Goal: Information Seeking & Learning: Learn about a topic

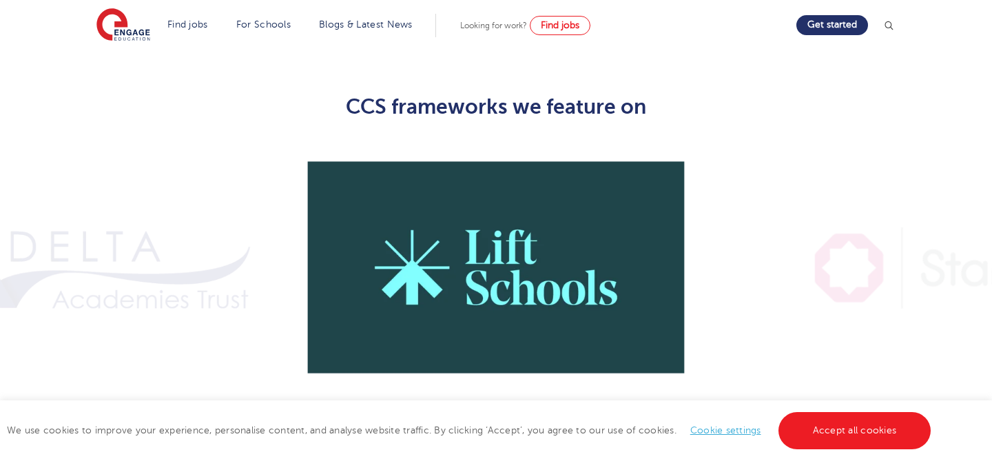
scroll to position [1001, 0]
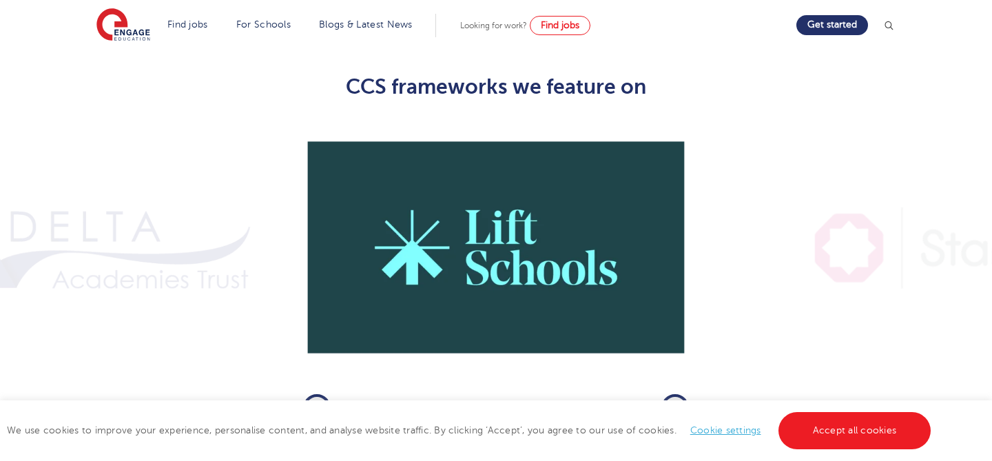
click at [677, 402] on icon "button" at bounding box center [675, 408] width 10 height 12
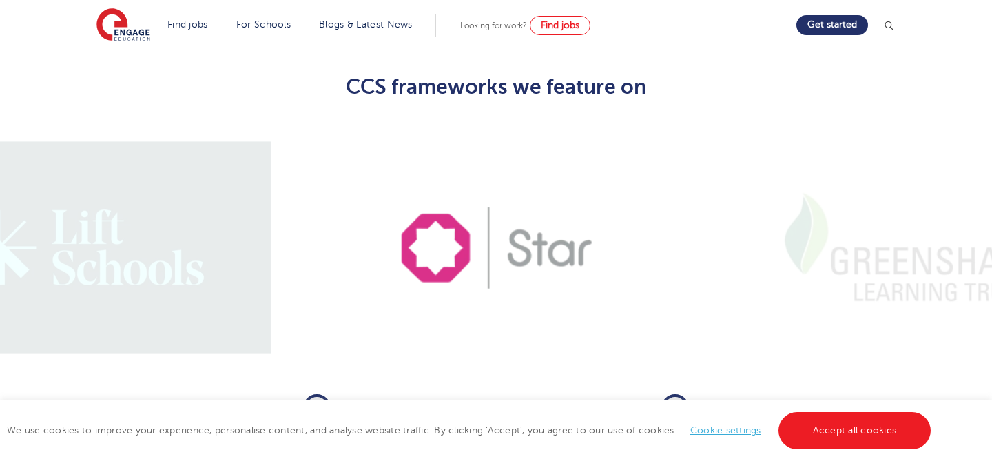
click at [677, 402] on icon "button" at bounding box center [675, 408] width 10 height 12
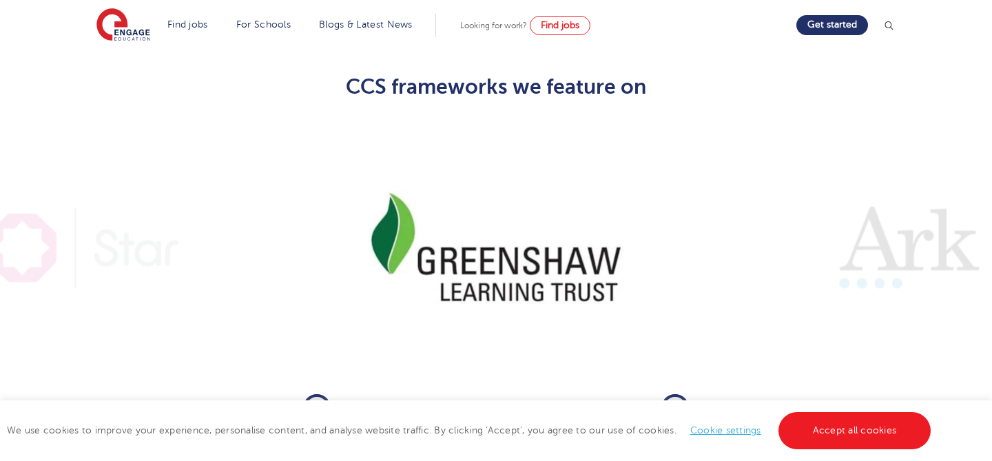
click at [677, 402] on icon "button" at bounding box center [675, 408] width 10 height 12
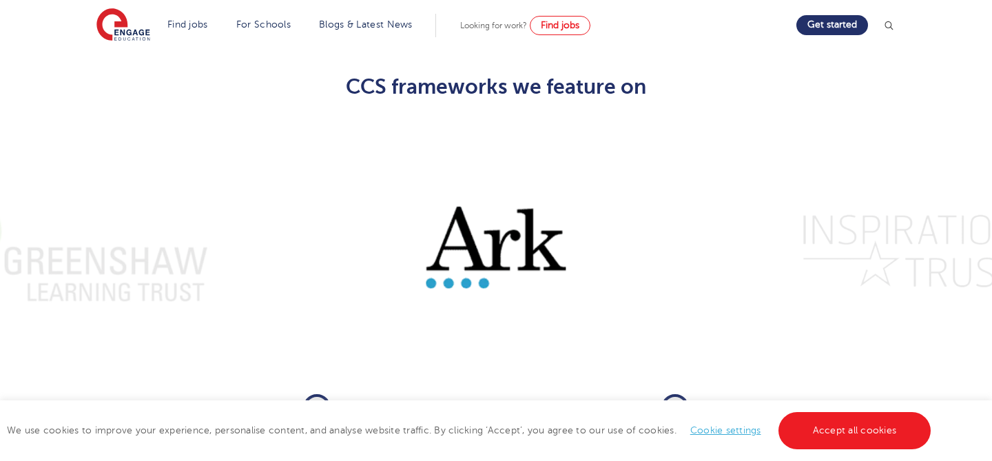
click at [677, 402] on icon "button" at bounding box center [675, 408] width 10 height 12
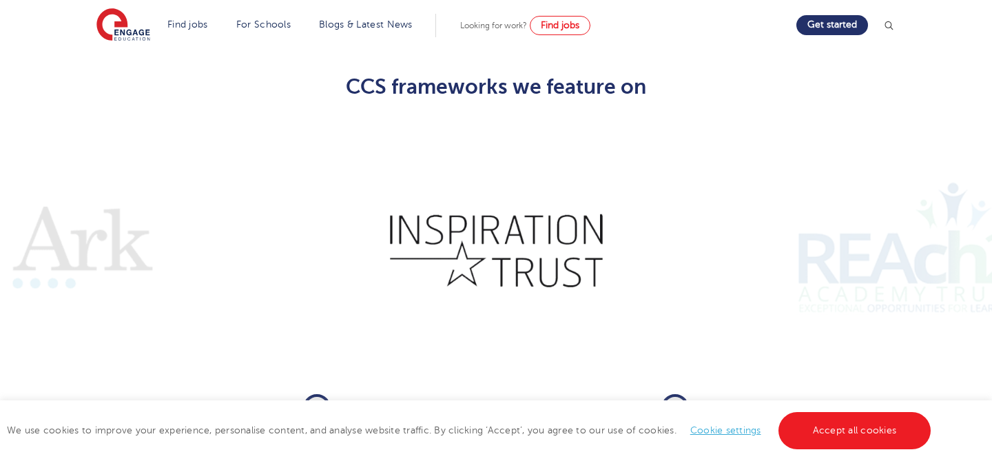
click at [668, 394] on button "Next" at bounding box center [676, 408] width 28 height 28
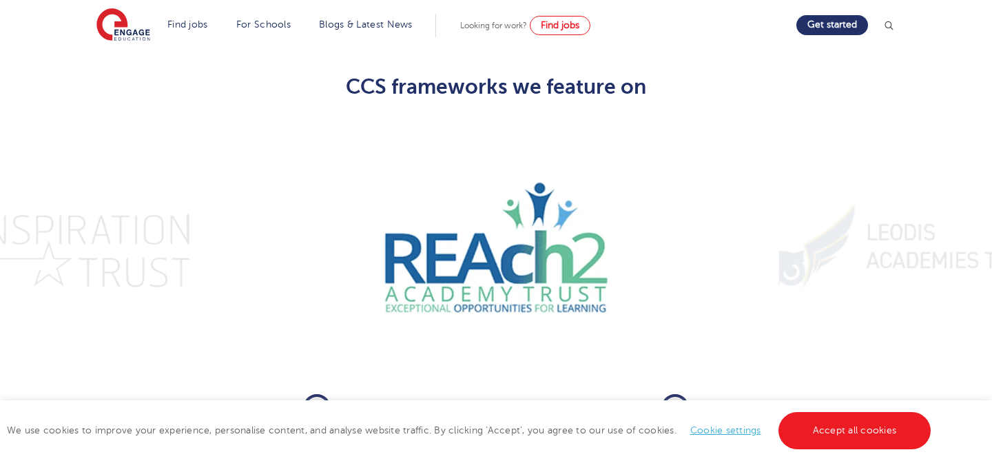
click at [668, 394] on button "Next" at bounding box center [676, 408] width 28 height 28
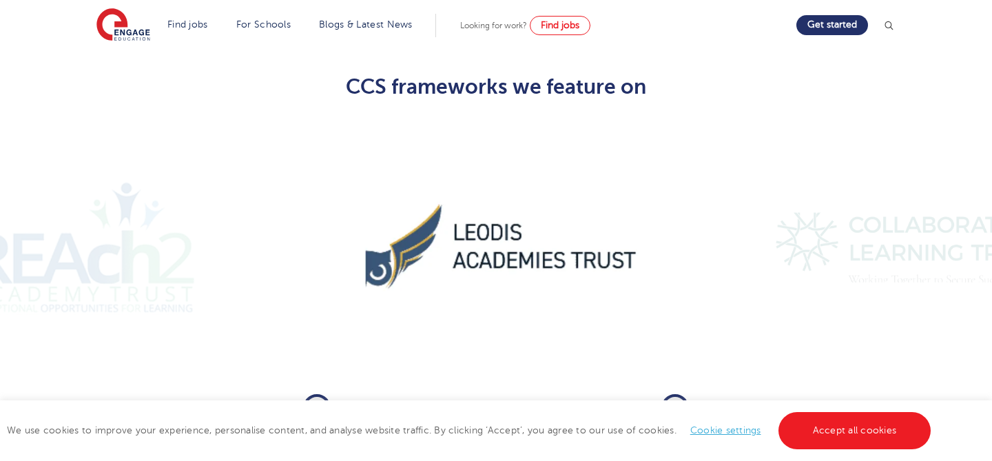
click at [659, 394] on div "Previous 07 / 24 Next" at bounding box center [496, 408] width 386 height 28
click at [683, 394] on button "Next" at bounding box center [676, 408] width 28 height 28
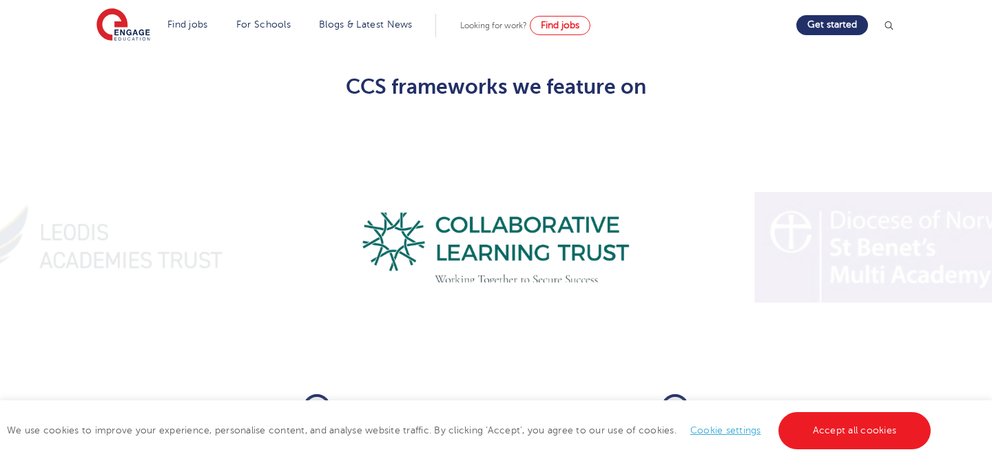
click at [673, 402] on icon "button" at bounding box center [675, 408] width 10 height 12
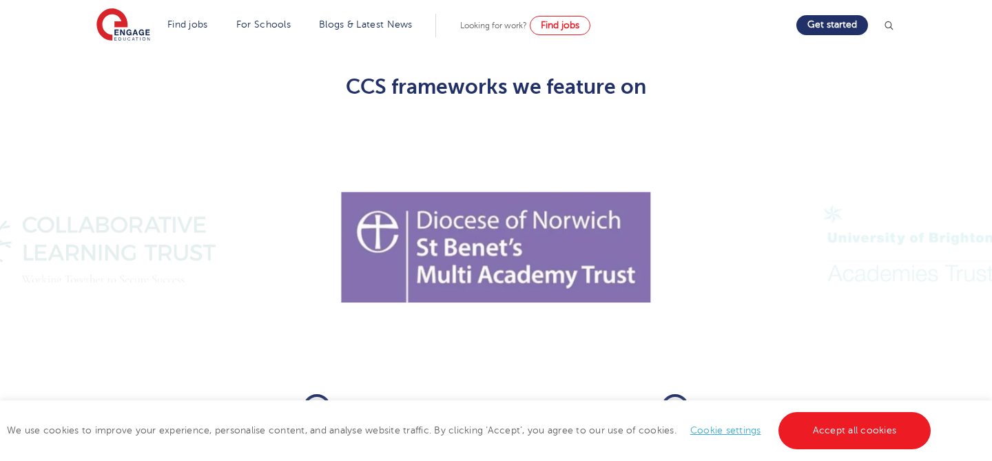
click at [673, 402] on icon "button" at bounding box center [675, 408] width 10 height 12
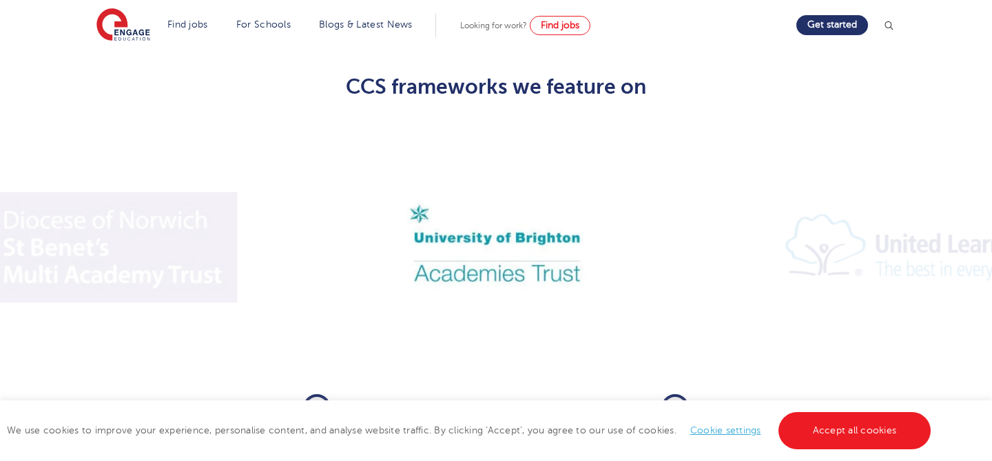
click at [673, 402] on icon "button" at bounding box center [675, 408] width 10 height 12
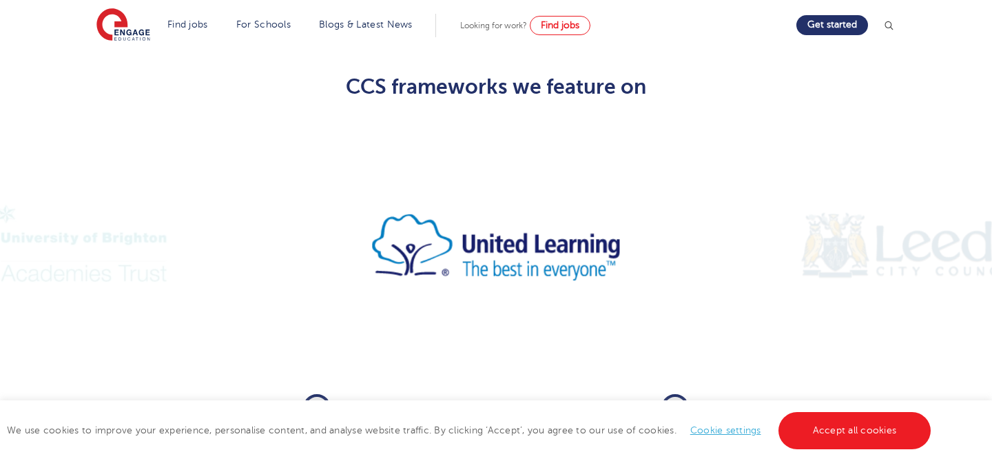
click at [673, 402] on icon "button" at bounding box center [675, 408] width 10 height 12
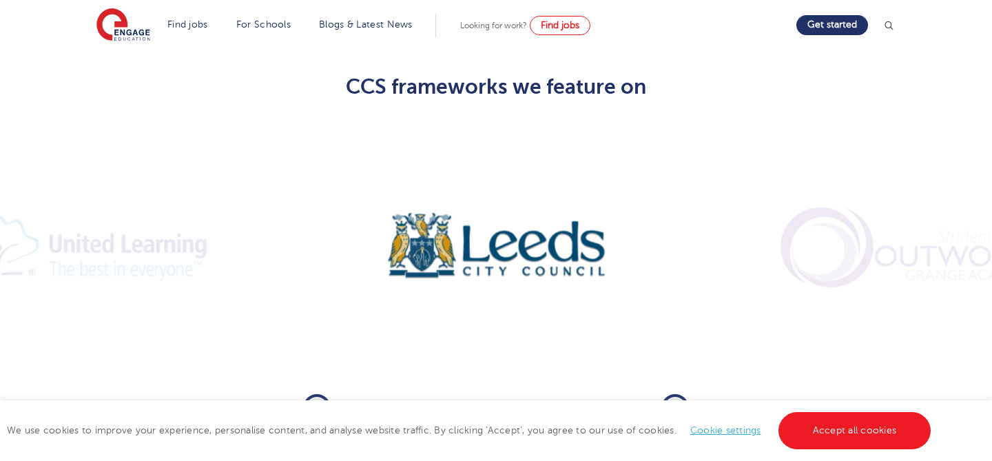
click at [673, 402] on icon "button" at bounding box center [675, 408] width 10 height 12
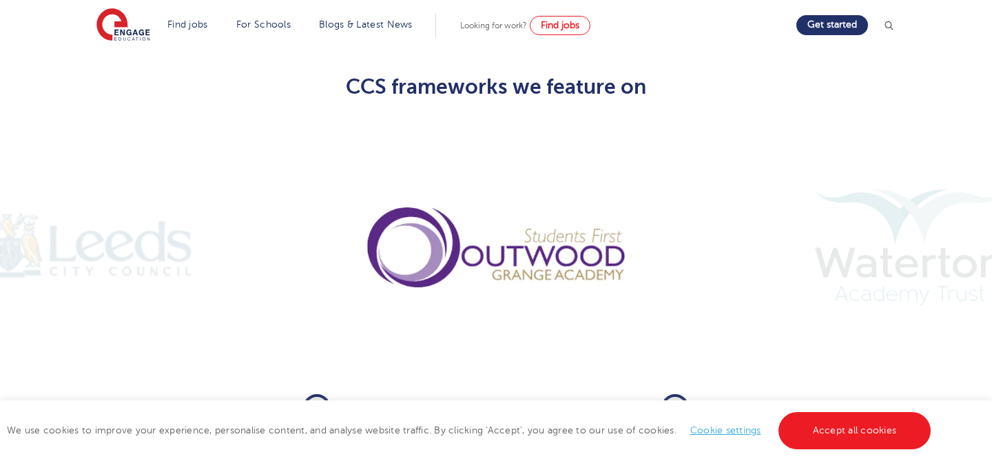
click at [673, 402] on icon "button" at bounding box center [675, 408] width 10 height 12
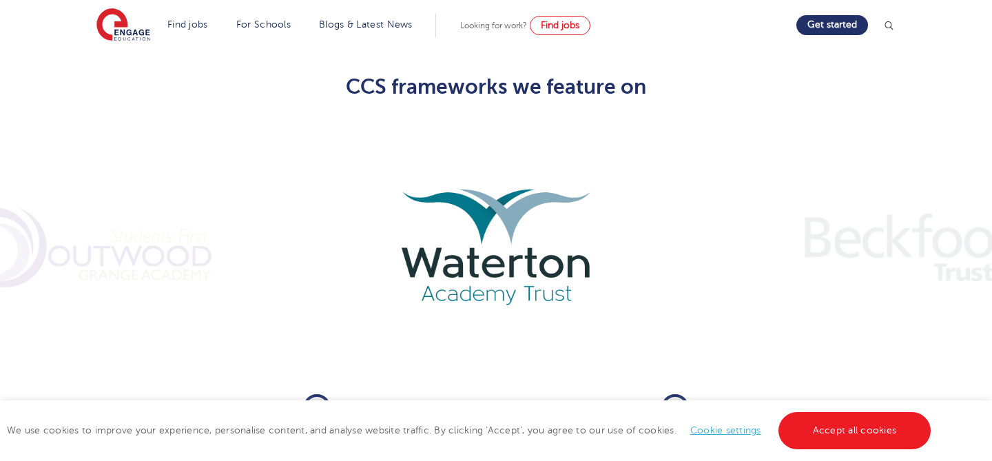
click at [670, 402] on icon "button" at bounding box center [675, 408] width 10 height 12
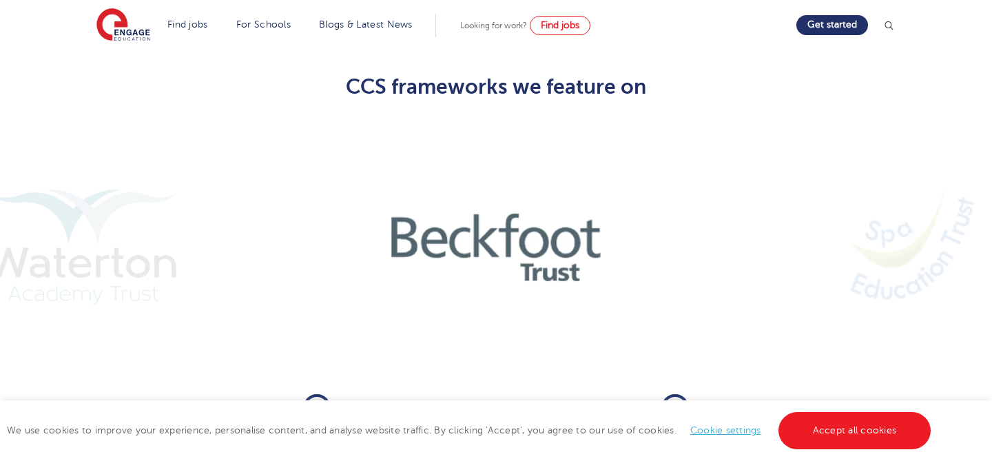
click at [676, 402] on icon "button" at bounding box center [675, 408] width 10 height 12
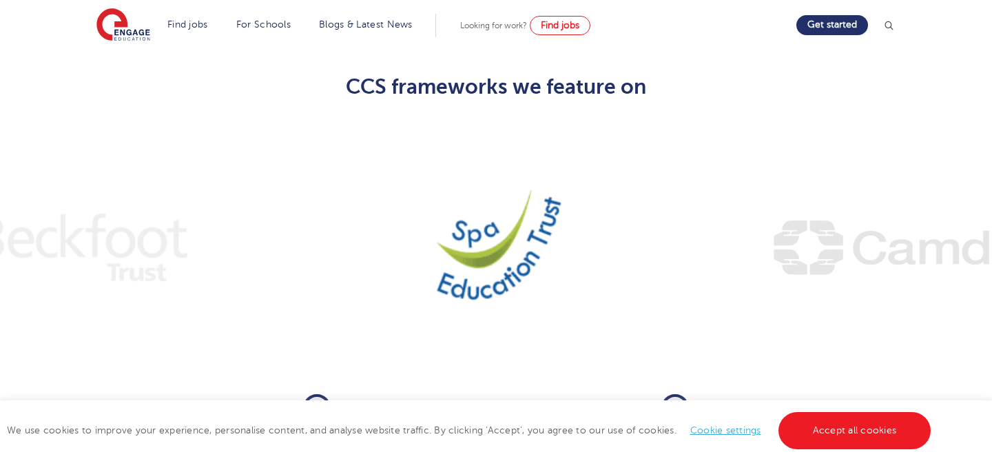
click at [670, 402] on icon "button" at bounding box center [675, 408] width 10 height 12
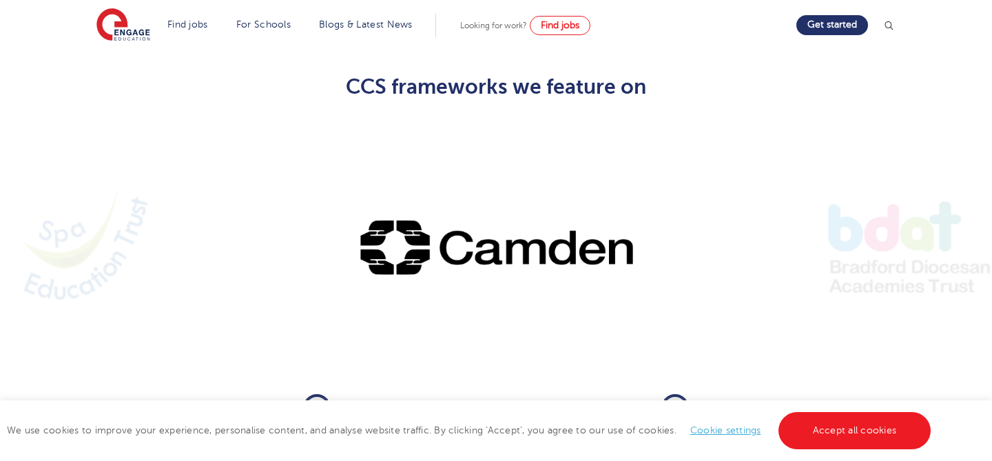
click at [675, 402] on icon "button" at bounding box center [675, 408] width 10 height 12
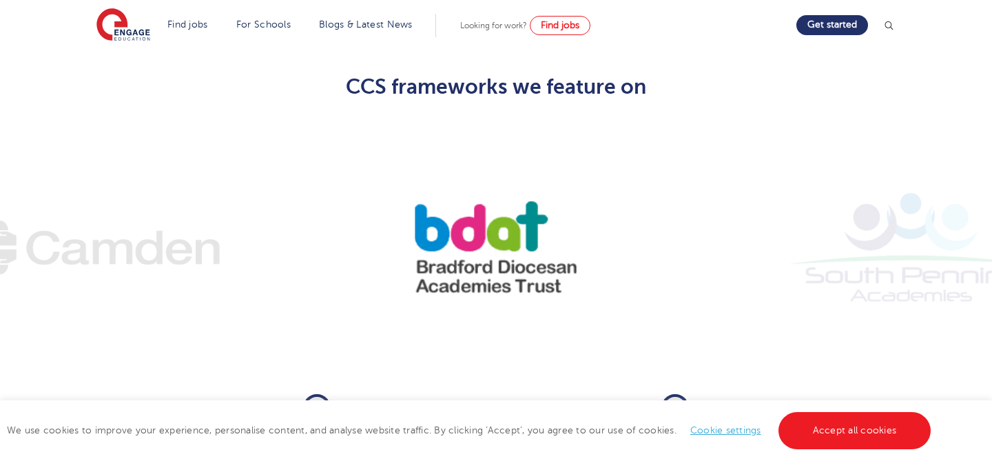
click at [686, 394] on button "Next" at bounding box center [676, 408] width 28 height 28
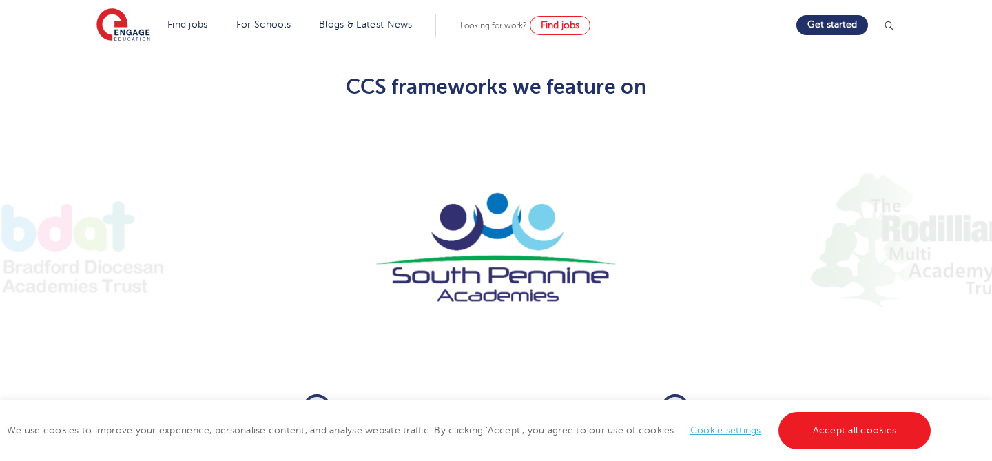
click at [670, 394] on button "Next" at bounding box center [676, 408] width 28 height 28
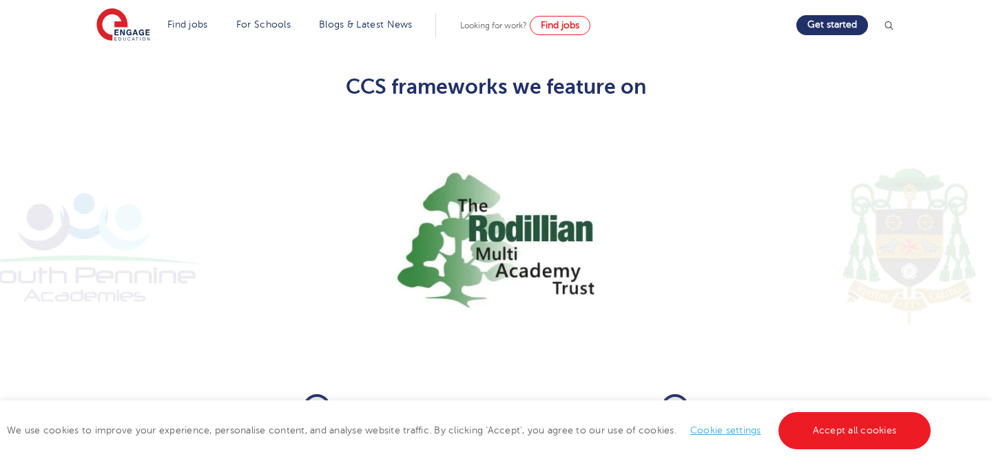
click at [671, 402] on icon "button" at bounding box center [675, 408] width 10 height 12
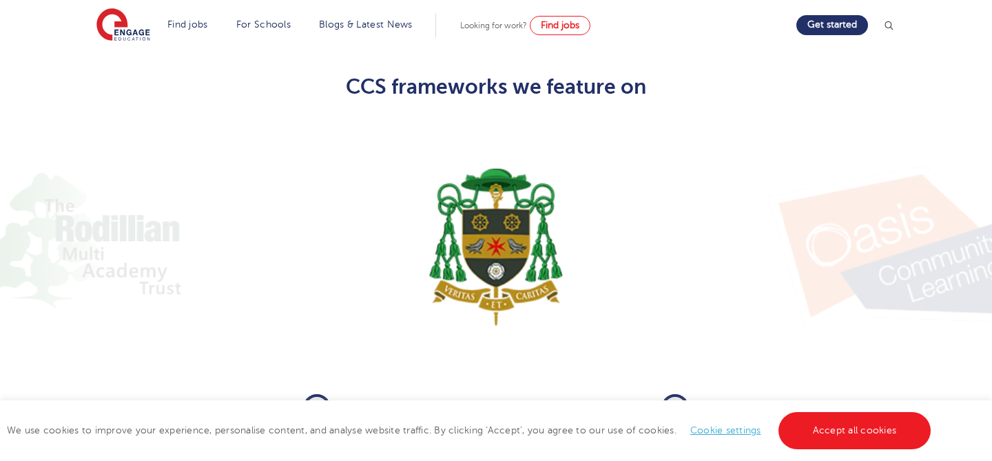
click at [668, 394] on button "Next" at bounding box center [676, 408] width 28 height 28
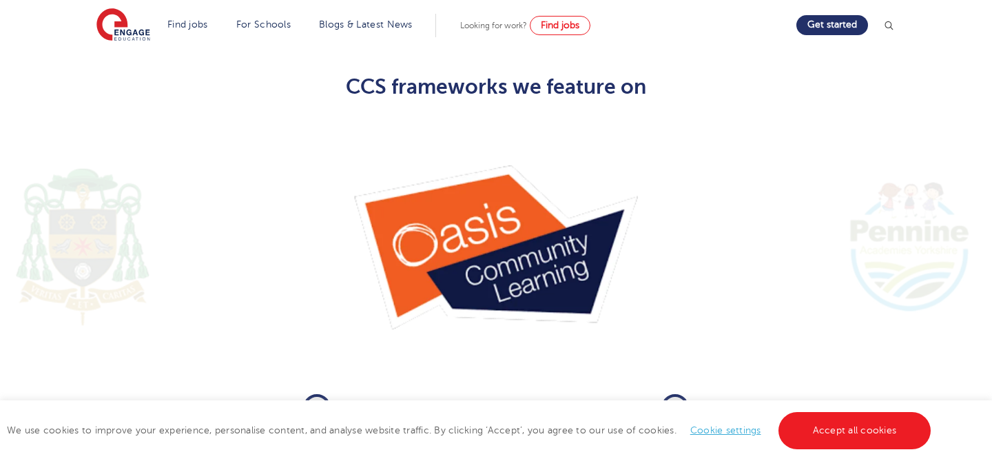
click at [668, 394] on button "Next" at bounding box center [676, 408] width 28 height 28
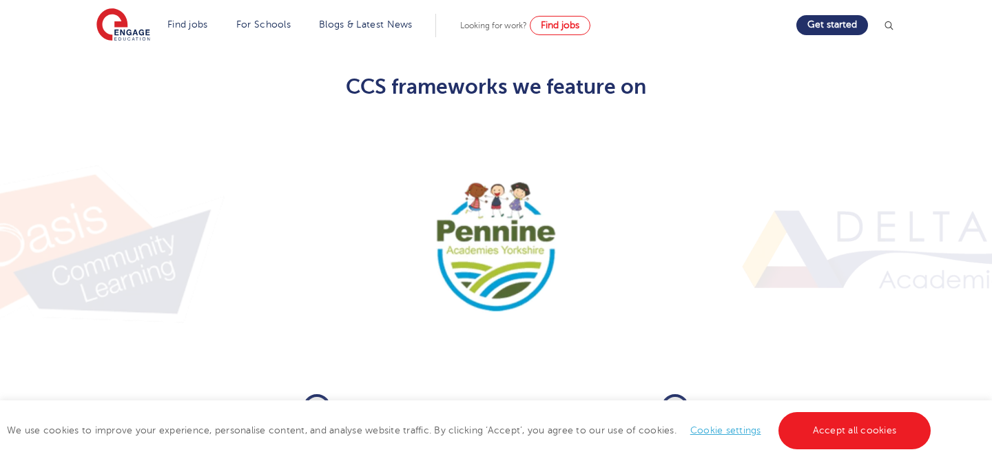
click at [668, 394] on button "Next" at bounding box center [676, 408] width 28 height 28
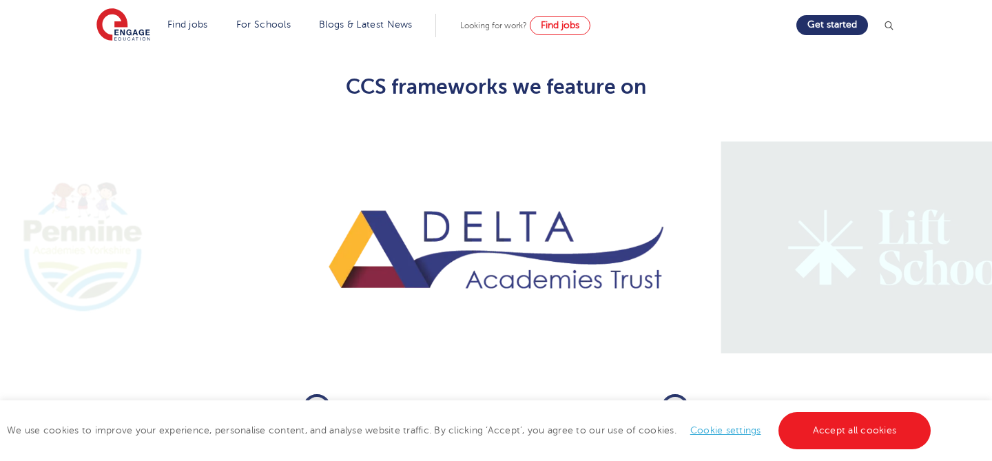
click at [319, 402] on icon "button" at bounding box center [317, 408] width 10 height 12
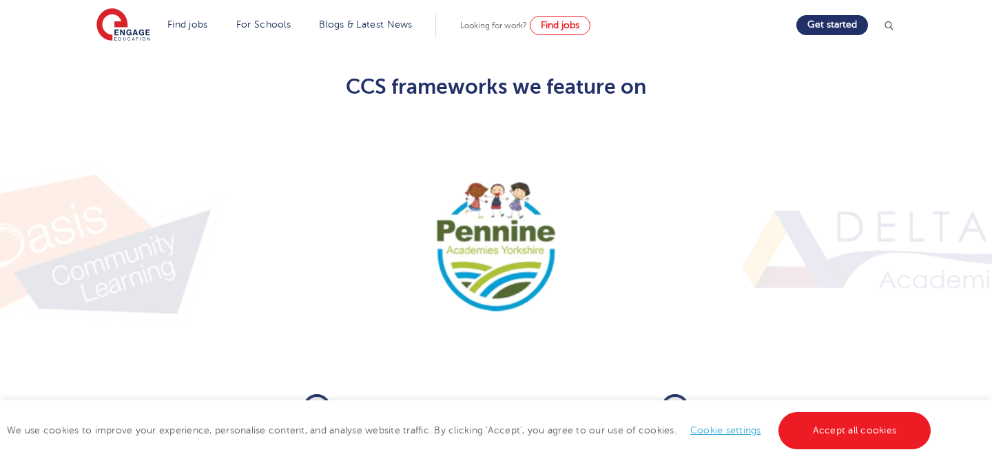
click at [673, 402] on icon "button" at bounding box center [675, 408] width 10 height 12
